Goal: Find specific page/section: Find specific page/section

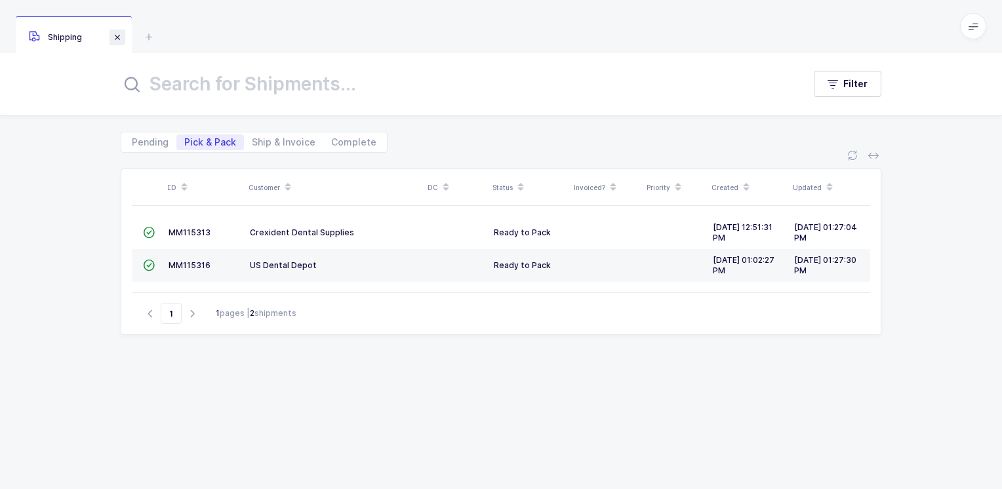
click at [115, 41] on span at bounding box center [117, 37] width 16 height 16
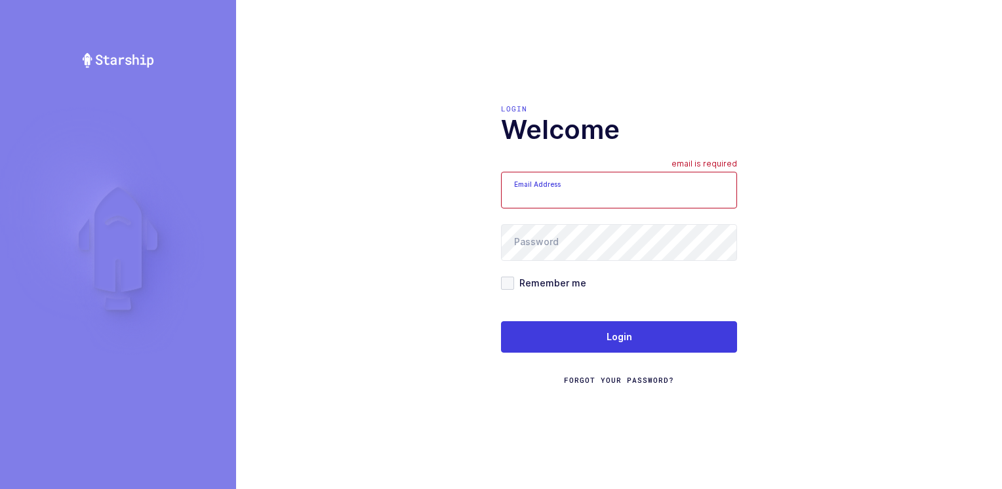
type input "Moshe@valstardental.com"
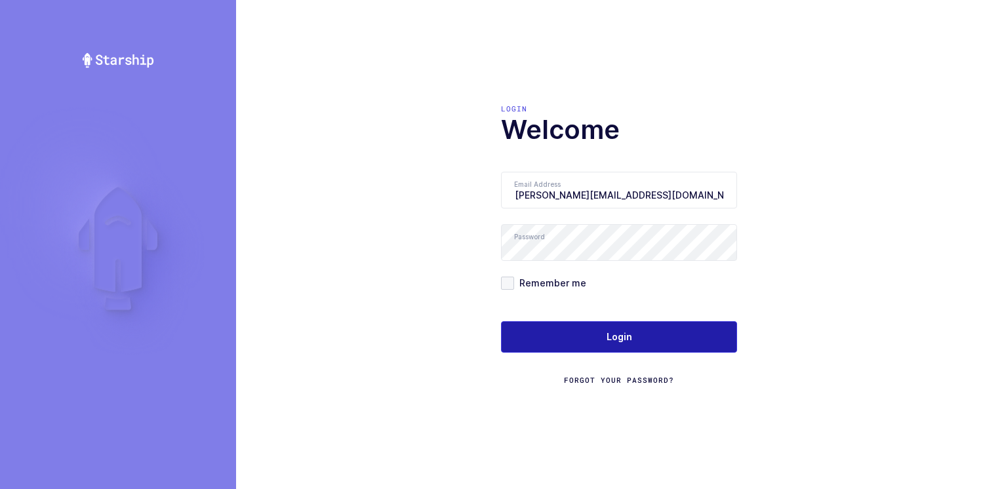
click at [574, 333] on button "Login" at bounding box center [619, 336] width 236 height 31
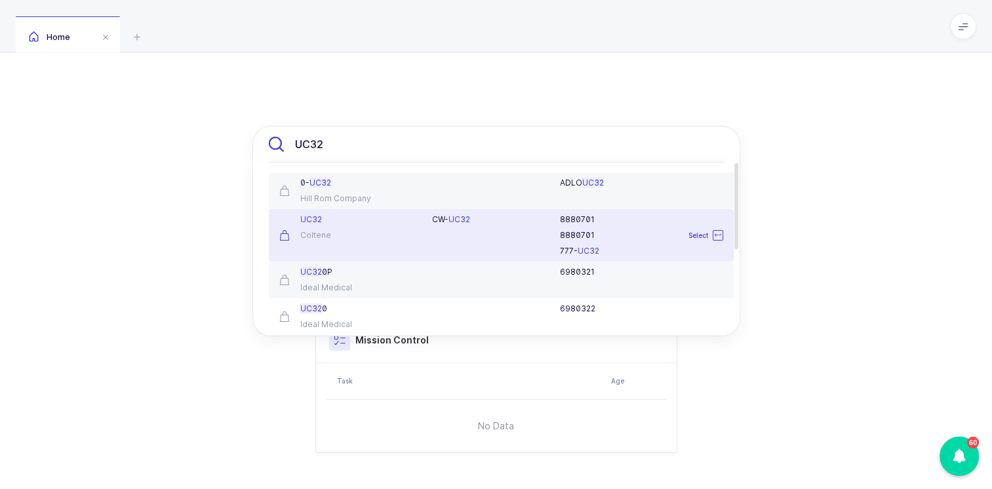
type input "UC32"
click at [377, 232] on div "Coltene" at bounding box center [348, 235] width 138 height 10
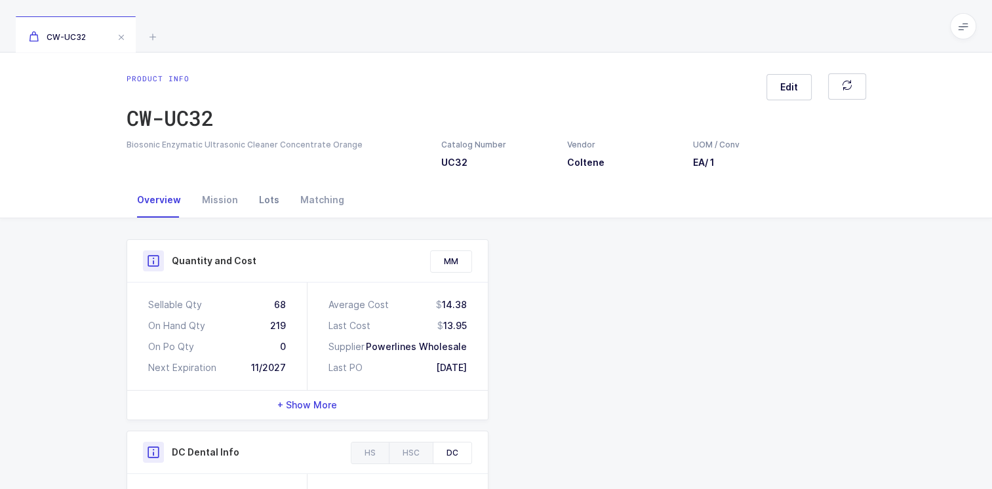
click at [273, 200] on div "Lots" at bounding box center [268, 199] width 41 height 35
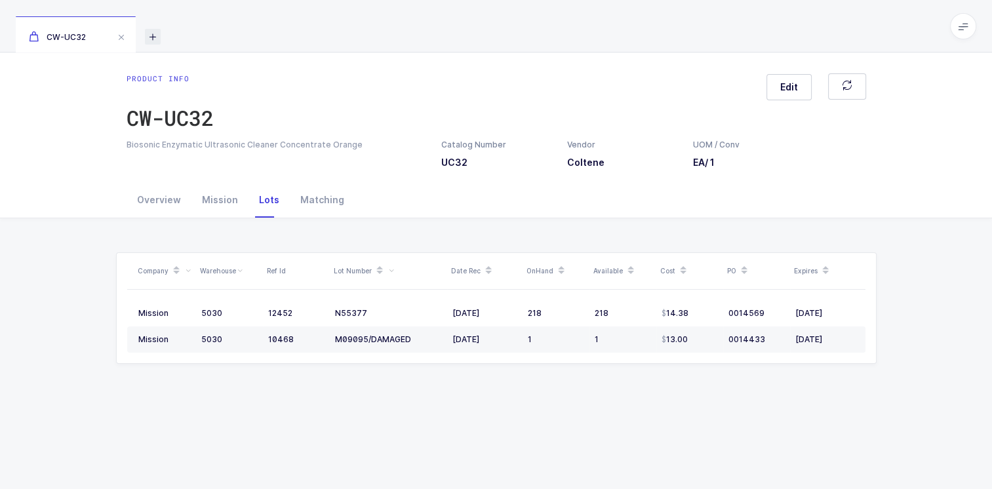
click at [157, 41] on icon at bounding box center [153, 37] width 16 height 16
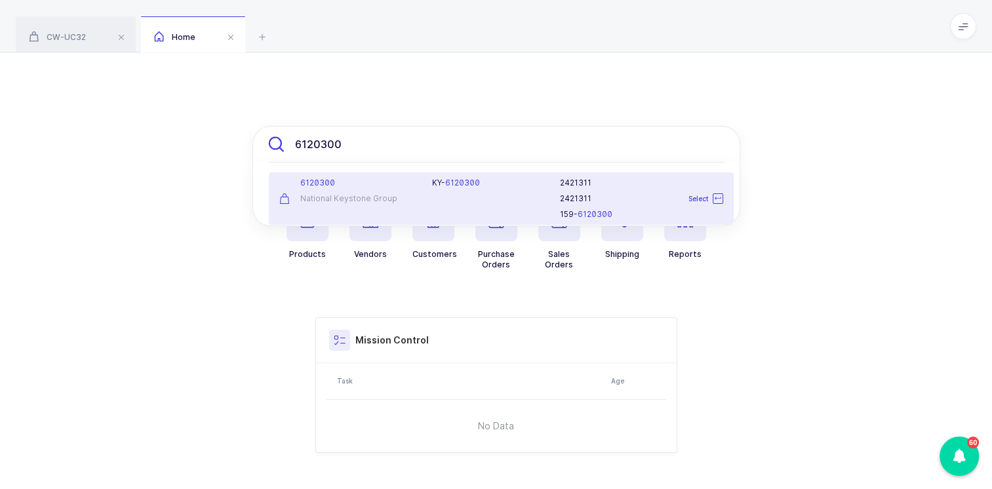
type input "6120300"
click at [359, 195] on div "National Keystone Group" at bounding box center [348, 198] width 138 height 10
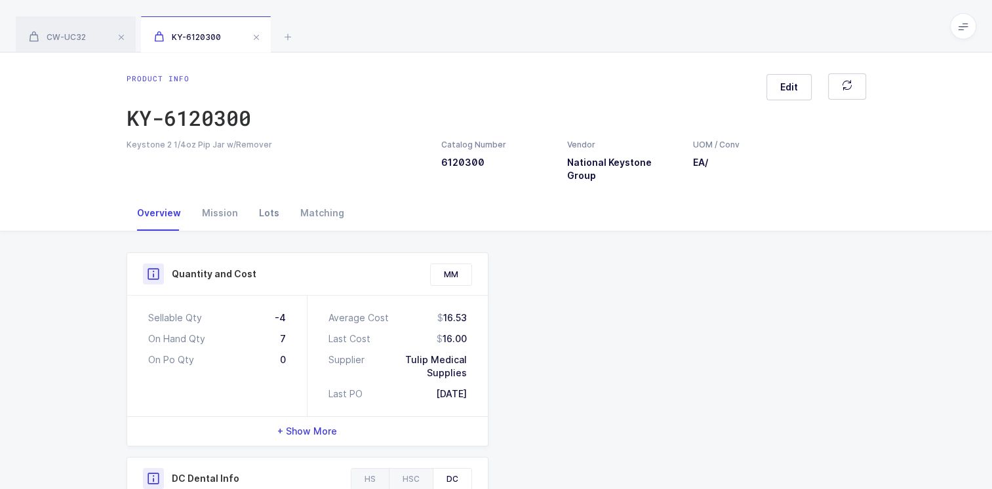
click at [267, 201] on div "Lots" at bounding box center [268, 212] width 41 height 35
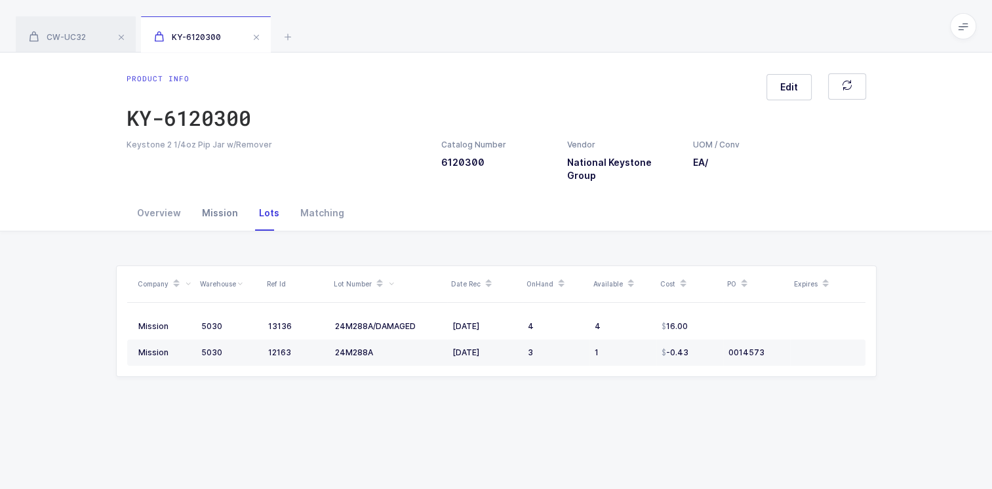
click at [218, 201] on div "Mission" at bounding box center [219, 212] width 57 height 35
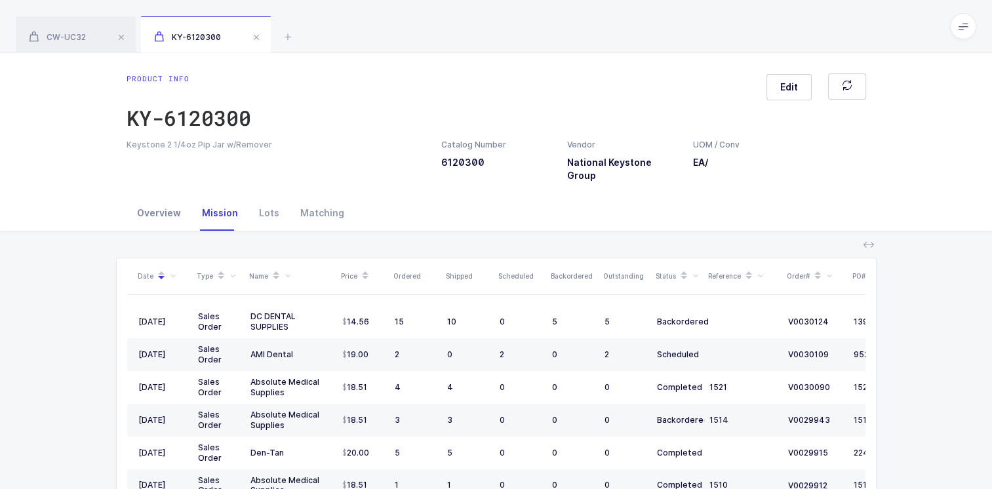
click at [168, 200] on div "Overview" at bounding box center [159, 212] width 65 height 35
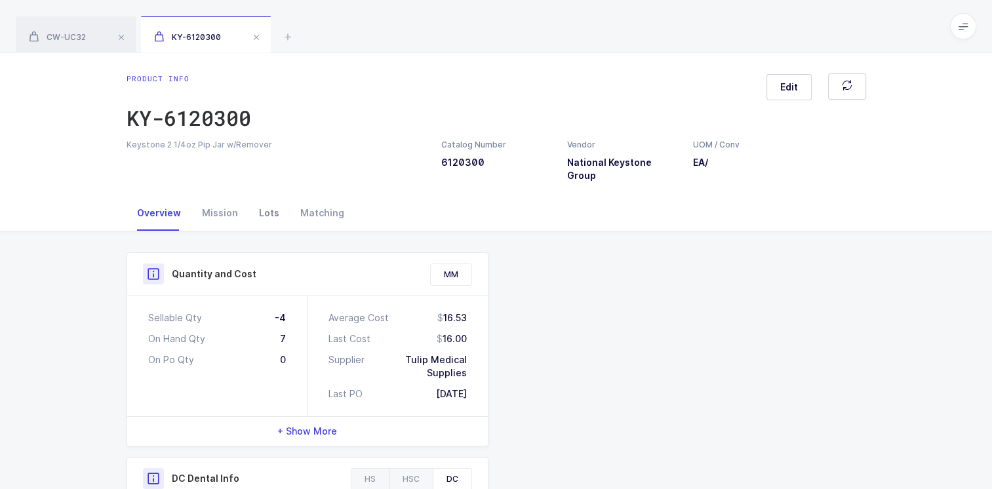
click at [270, 201] on div "Lots" at bounding box center [268, 212] width 41 height 35
